Goal: Task Accomplishment & Management: Manage account settings

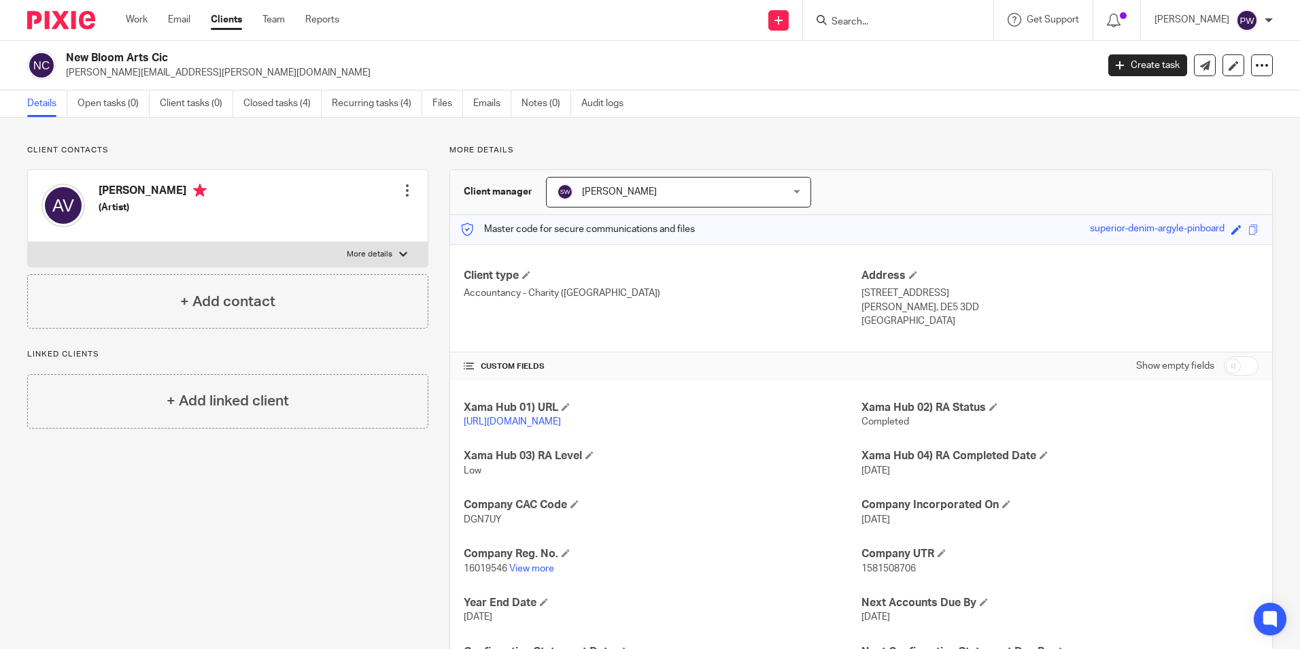
click at [919, 20] on input "Search" at bounding box center [891, 22] width 122 height 12
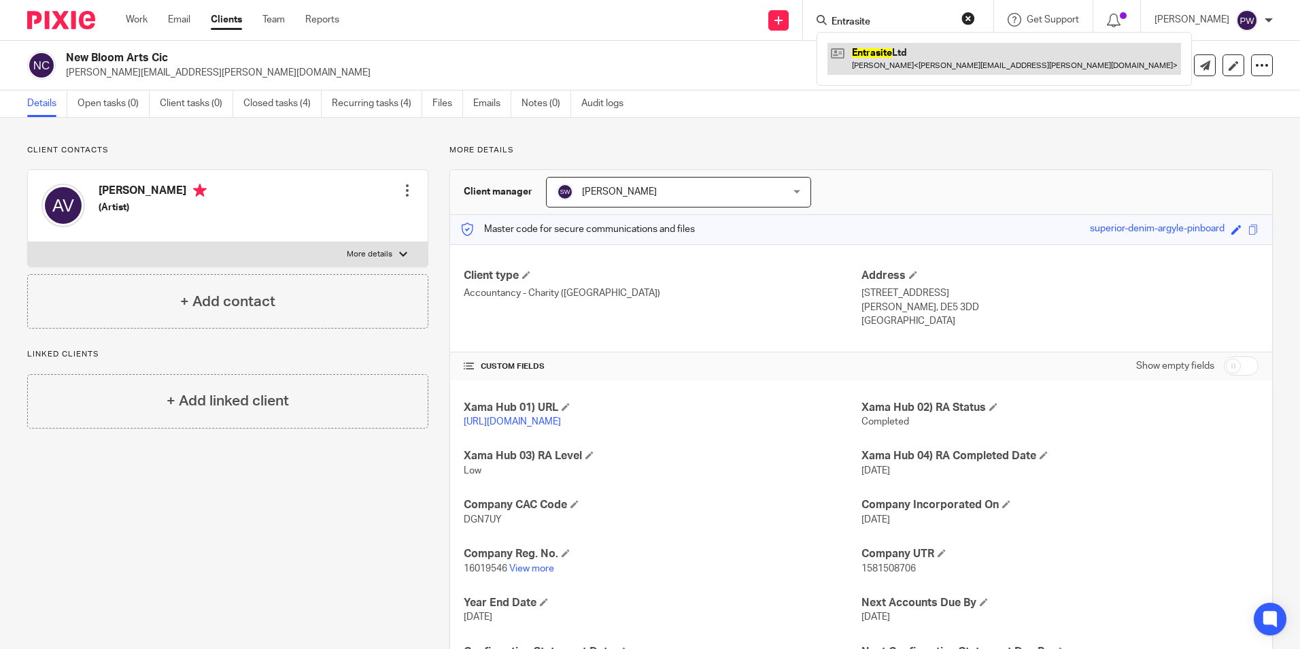
type input "Entrasite"
click at [910, 65] on link at bounding box center [1004, 58] width 354 height 31
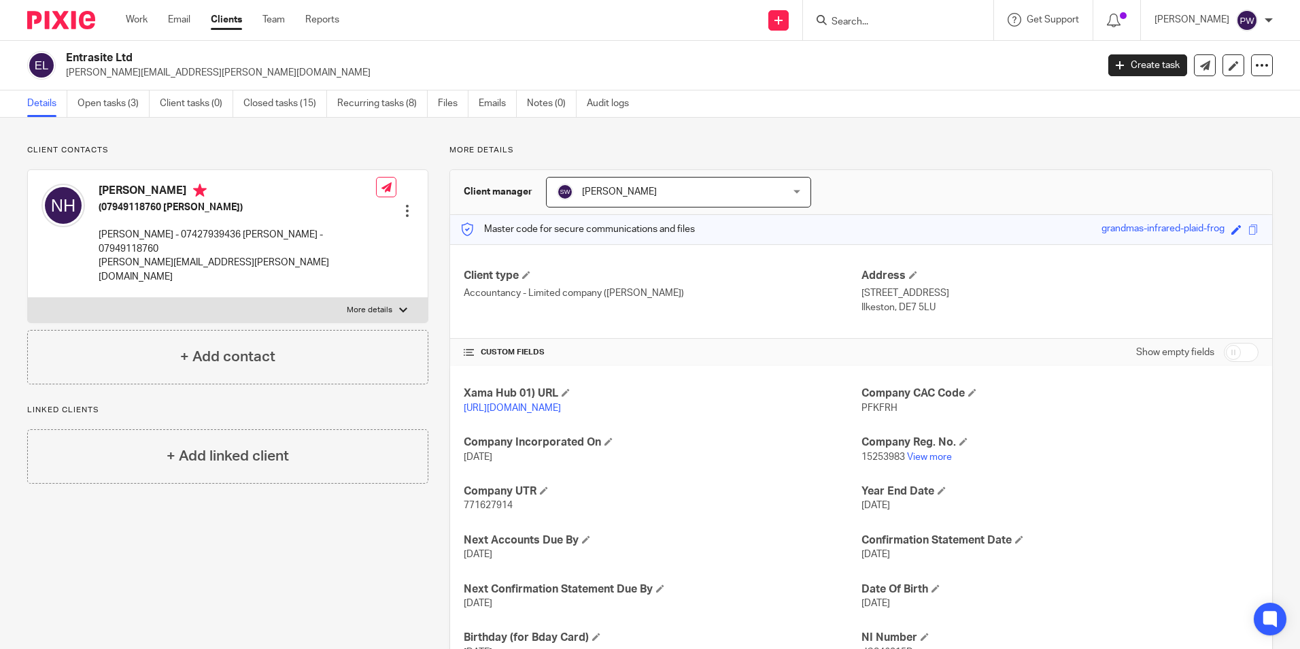
click at [39, 107] on link "Details" at bounding box center [47, 103] width 40 height 27
click at [46, 98] on link "Details" at bounding box center [47, 103] width 40 height 27
click at [47, 105] on link "Details" at bounding box center [47, 103] width 40 height 27
click at [108, 105] on link "Open tasks (3)" at bounding box center [114, 103] width 72 height 27
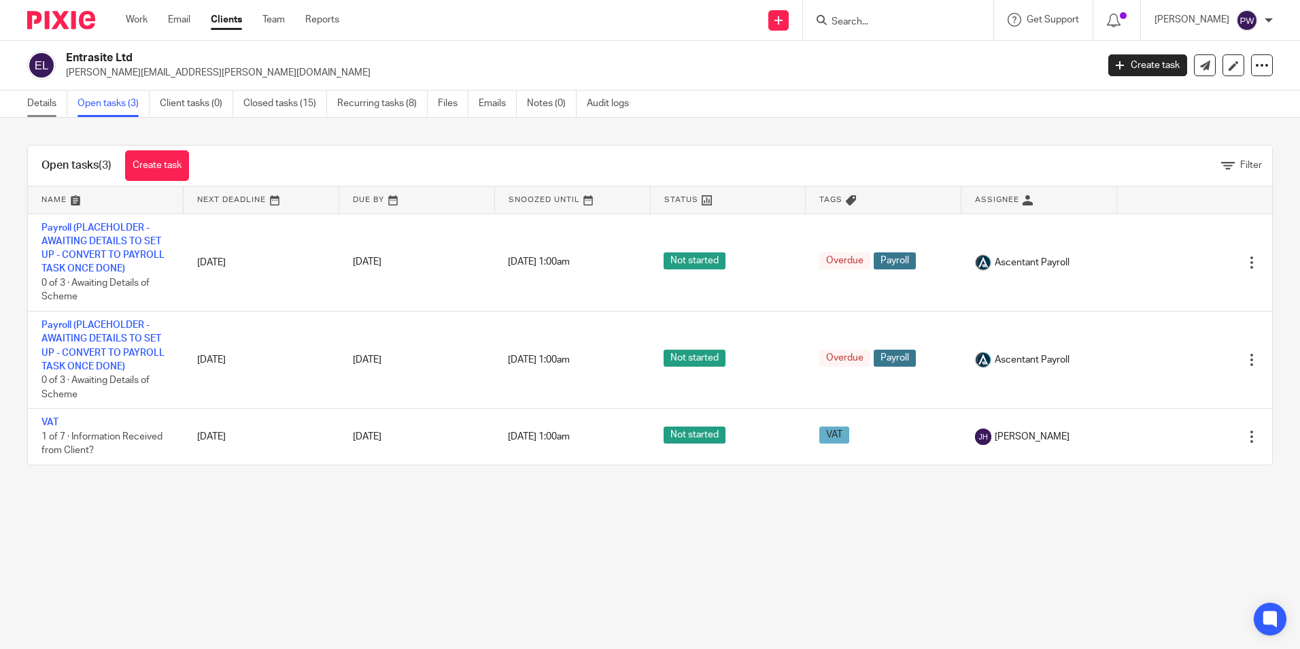
click at [46, 102] on link "Details" at bounding box center [47, 103] width 40 height 27
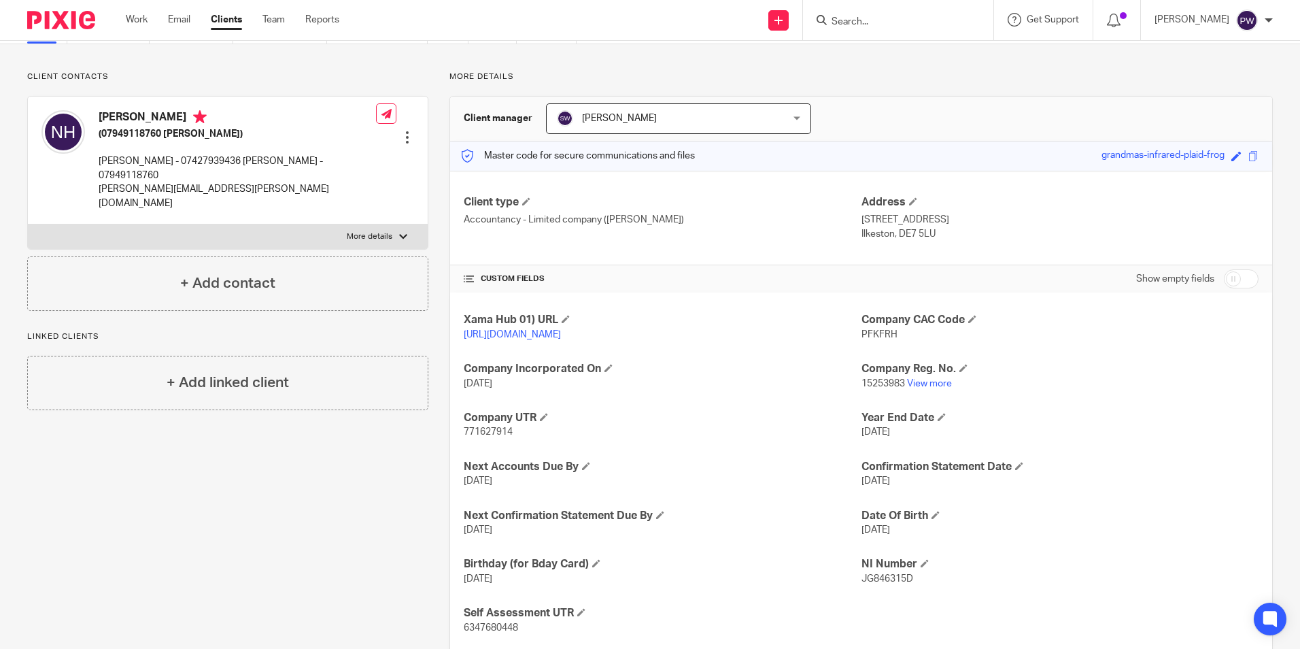
scroll to position [121, 0]
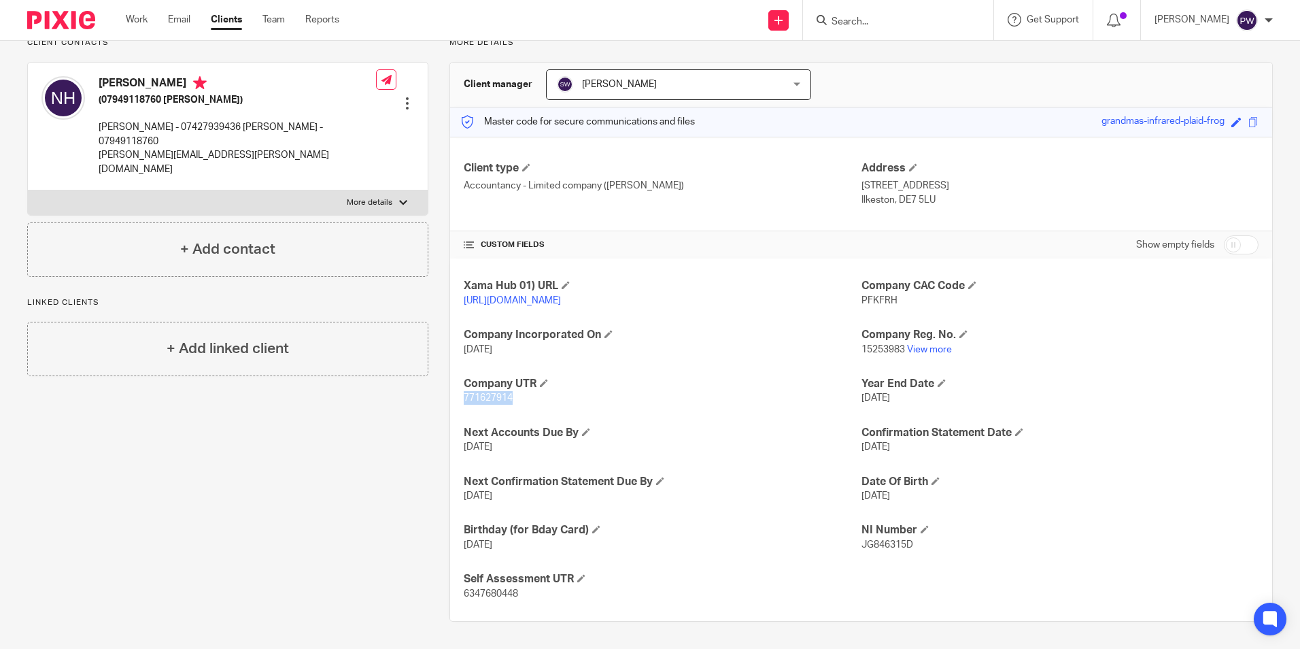
drag, startPoint x: 512, startPoint y: 396, endPoint x: 450, endPoint y: 403, distance: 62.2
click at [450, 403] on div "Xama Hub 01) URL [URL][DOMAIN_NAME] Company CAC Code PFKFRH Company Incorporate…" at bounding box center [861, 439] width 822 height 362
drag, startPoint x: 450, startPoint y: 403, endPoint x: 481, endPoint y: 401, distance: 30.7
copy span "771627914"
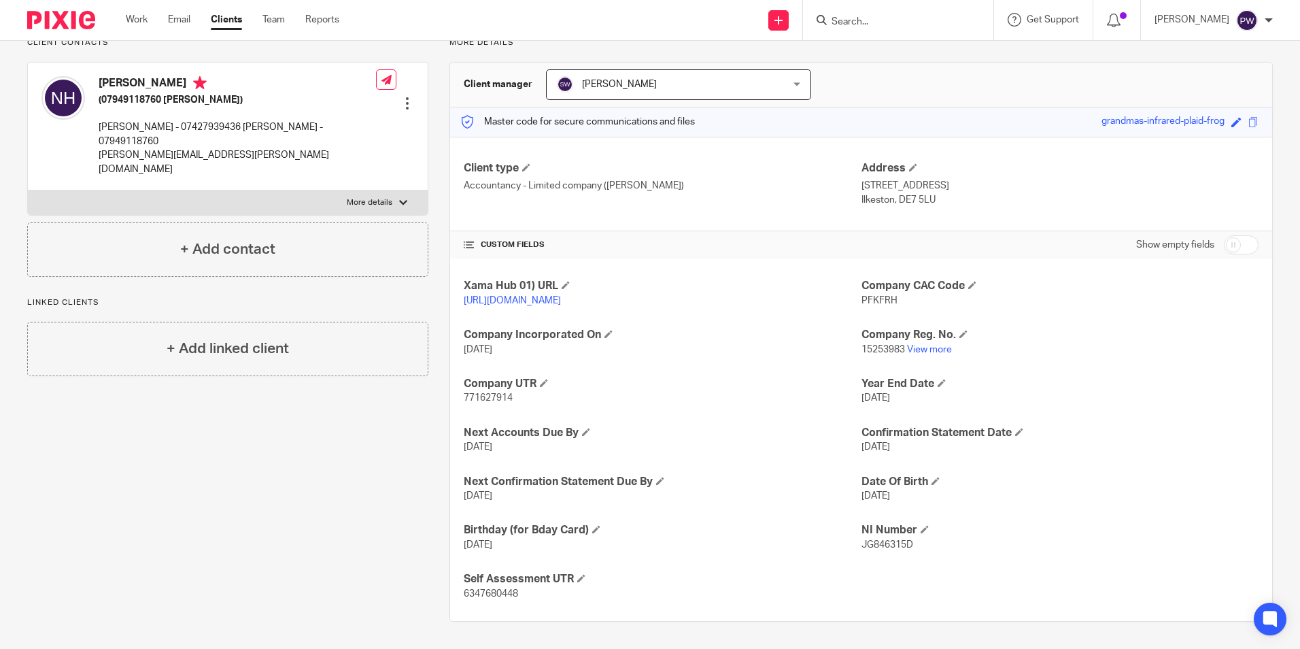
click at [606, 373] on div "Xama Hub 01) URL [URL][DOMAIN_NAME] Company CAC Code PFKFRH Company Incorporate…" at bounding box center [861, 439] width 822 height 362
click at [545, 383] on span at bounding box center [544, 383] width 8 height 8
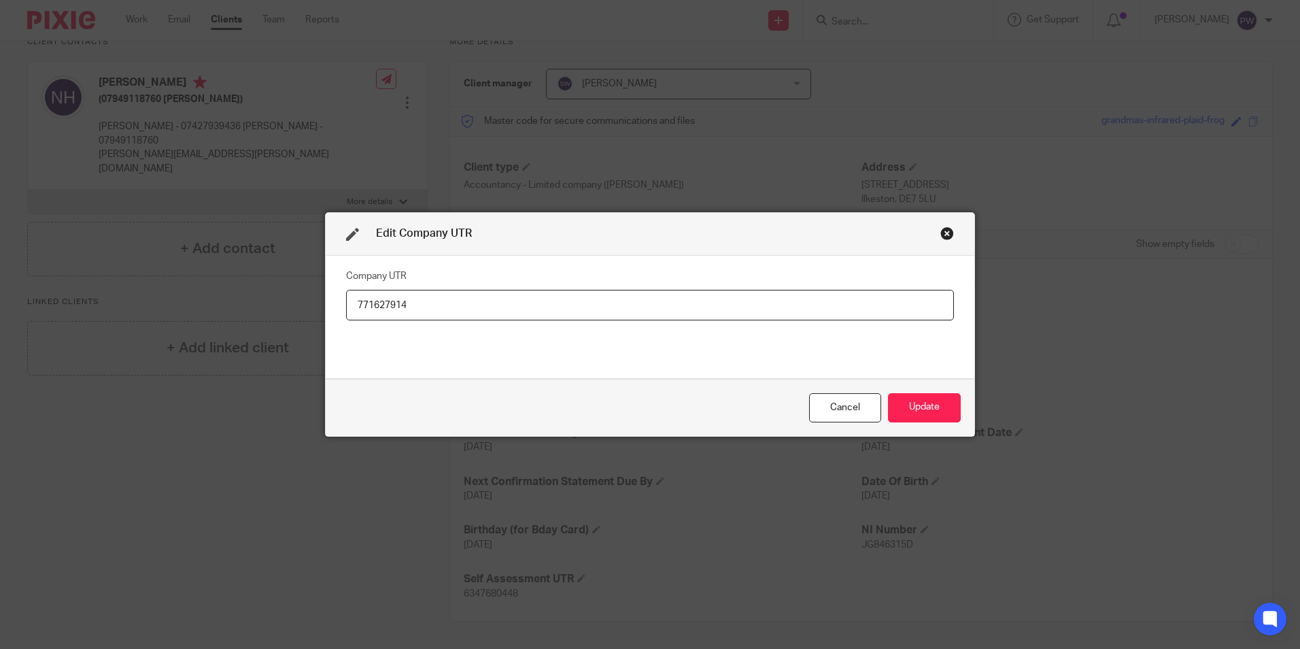
click at [364, 307] on input "771627914" at bounding box center [650, 305] width 608 height 31
click at [435, 315] on input "7711627914" at bounding box center [650, 305] width 608 height 31
type input "7711627914"
click at [925, 413] on button "Update" at bounding box center [924, 407] width 73 height 29
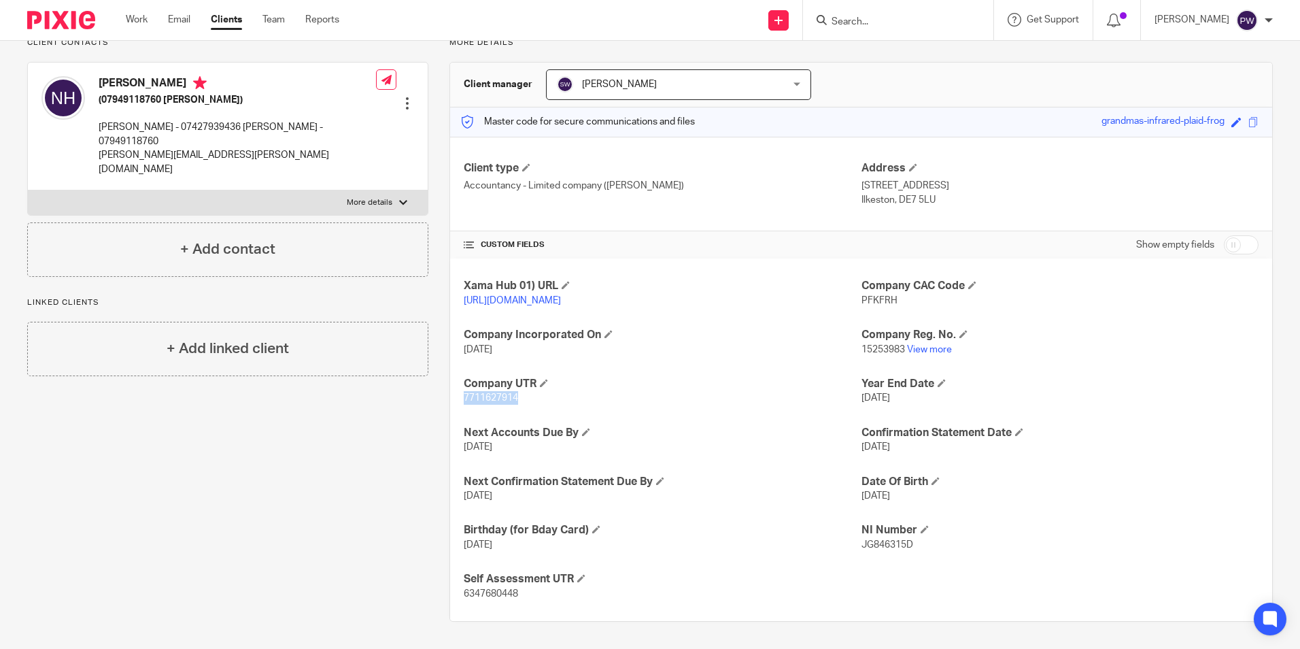
drag, startPoint x: 521, startPoint y: 402, endPoint x: 447, endPoint y: 396, distance: 74.4
click at [444, 396] on div "More details Client manager [PERSON_NAME] [PERSON_NAME] [PERSON_NAME] Ascentant…" at bounding box center [850, 329] width 844 height 584
drag, startPoint x: 447, startPoint y: 396, endPoint x: 480, endPoint y: 398, distance: 32.7
copy span "7711627914"
